Goal: Task Accomplishment & Management: Use online tool/utility

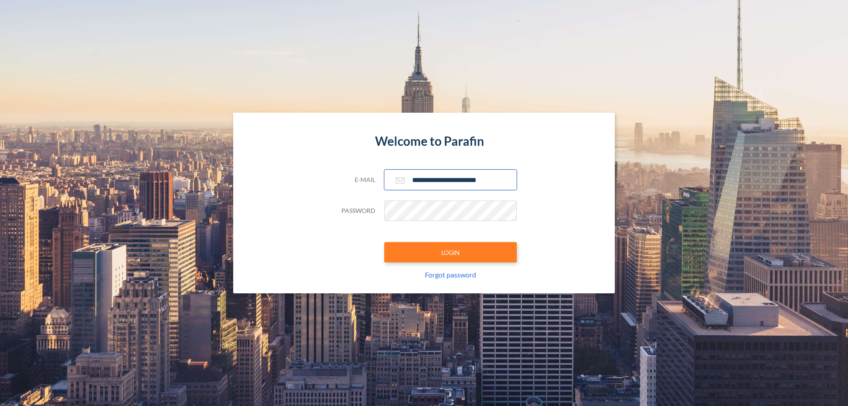
type input "**********"
click at [450, 252] on button "LOGIN" at bounding box center [450, 252] width 132 height 20
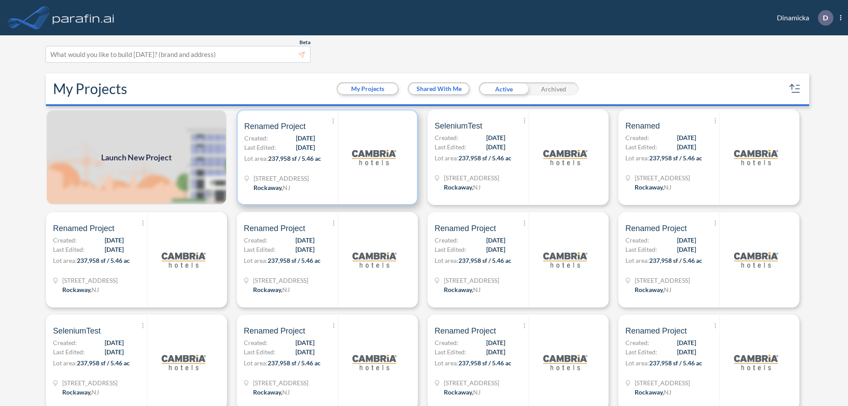
scroll to position [2, 0]
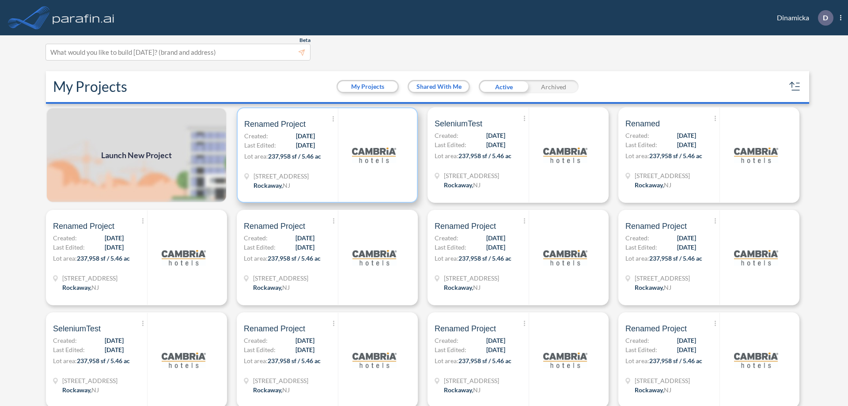
click at [325, 155] on p "Lot area: 237,958 sf / 5.46 ac" at bounding box center [291, 157] width 94 height 13
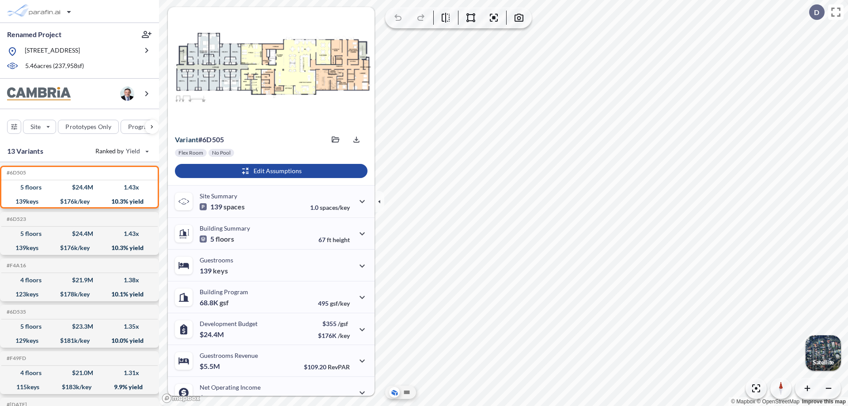
scroll to position [45, 0]
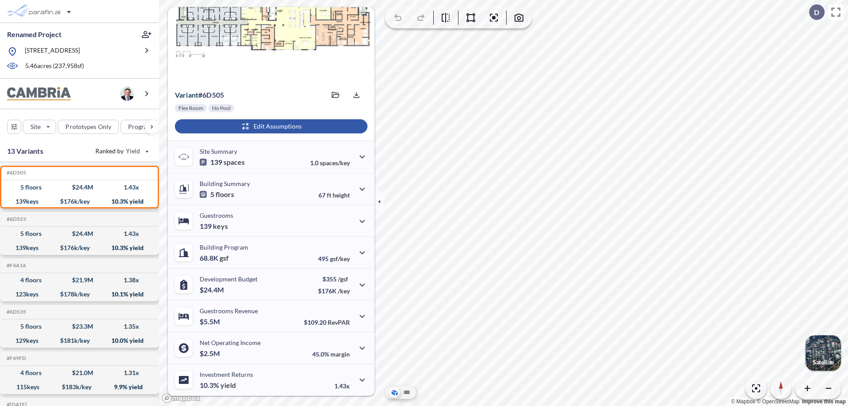
click at [270, 126] on div "button" at bounding box center [271, 126] width 192 height 14
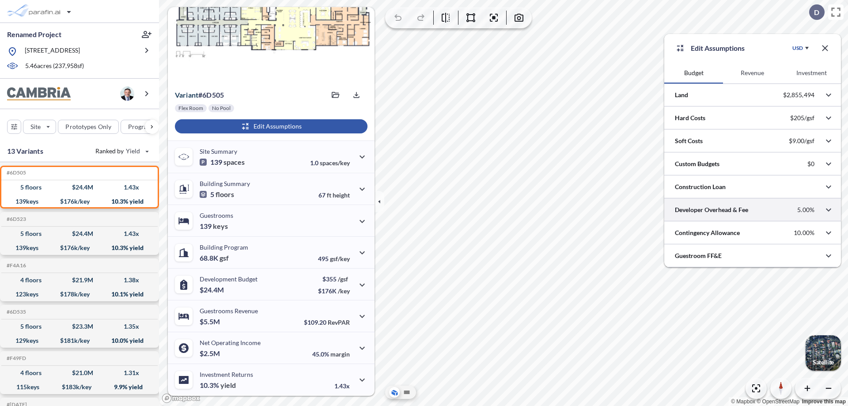
click at [752, 210] on div at bounding box center [752, 209] width 177 height 23
